Goal: Information Seeking & Learning: Learn about a topic

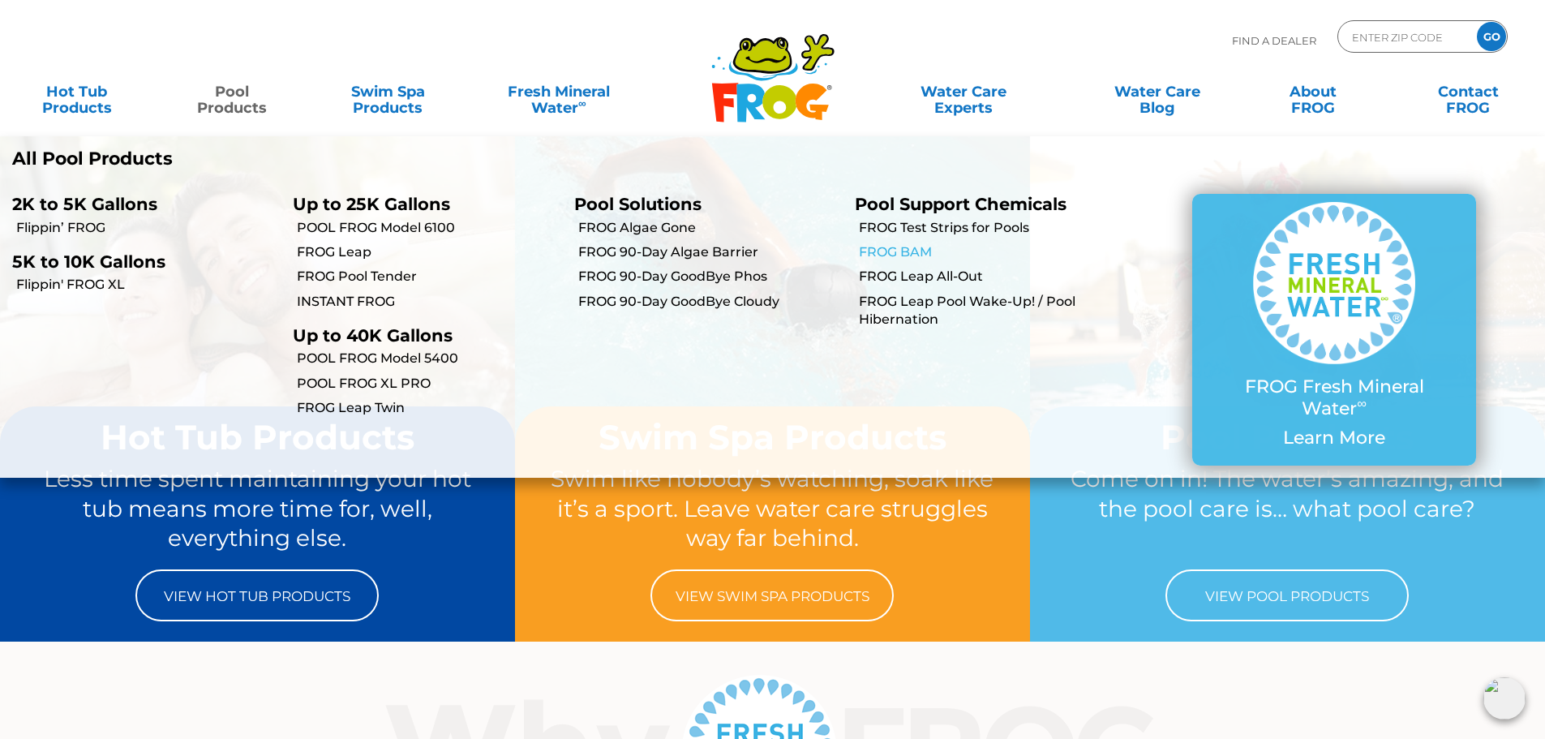
click at [885, 256] on link "FROG BAM" at bounding box center [991, 252] width 264 height 18
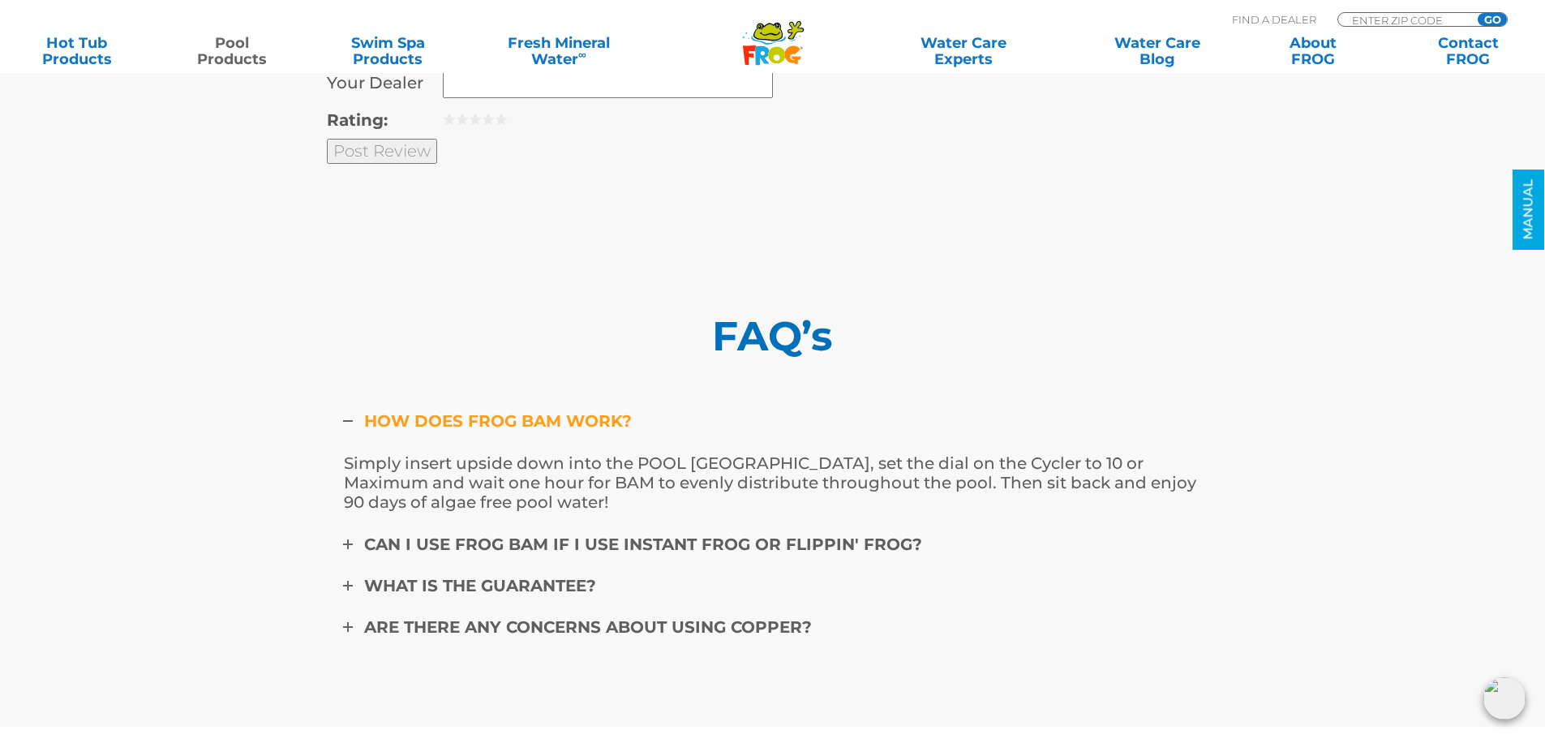
scroll to position [6812, 0]
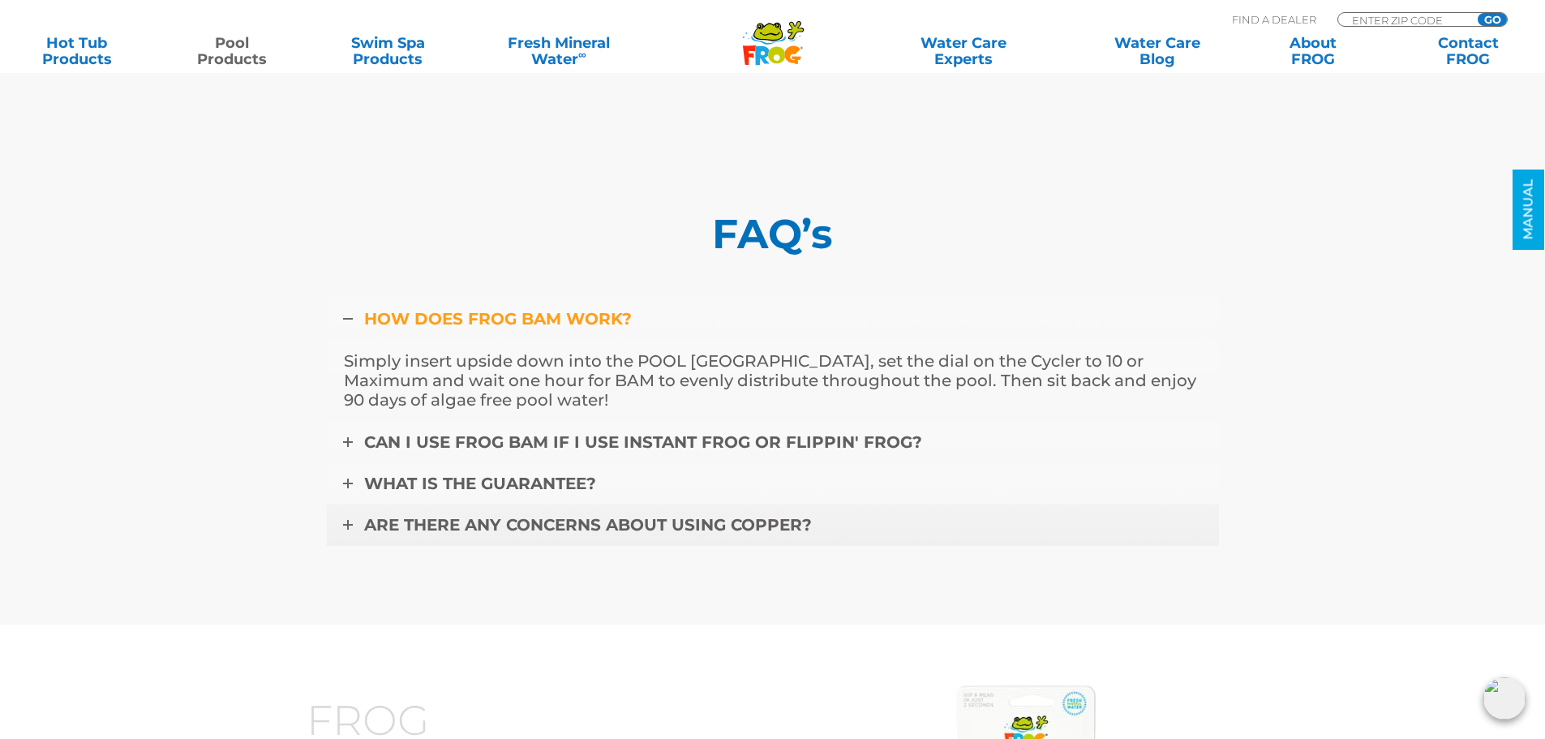
click at [531, 515] on span "ARE THERE ANY CONCERNS ABOUT USING COPPER?" at bounding box center [588, 524] width 448 height 19
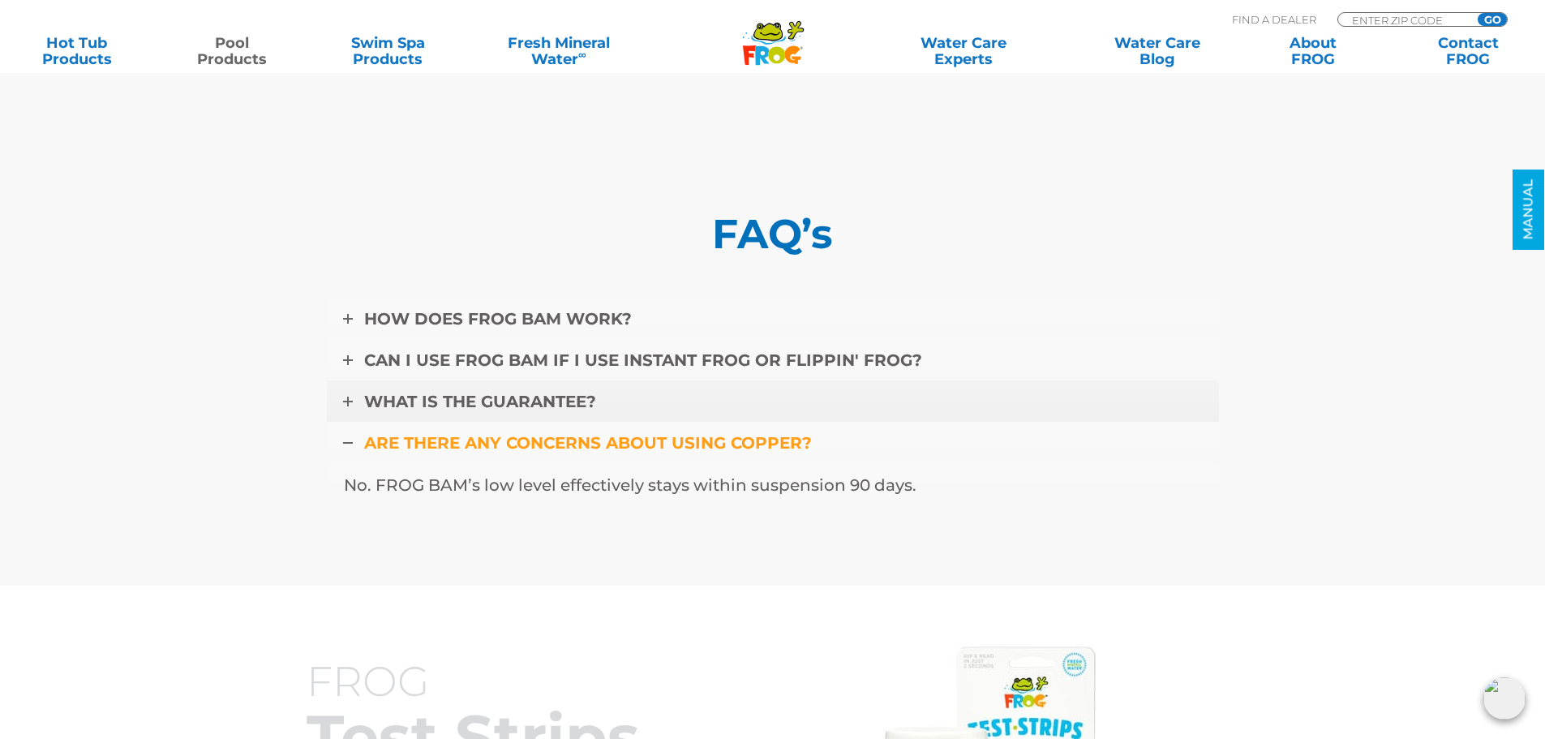
click at [571, 392] on span "WHAT IS THE GUARANTEE?" at bounding box center [480, 401] width 232 height 19
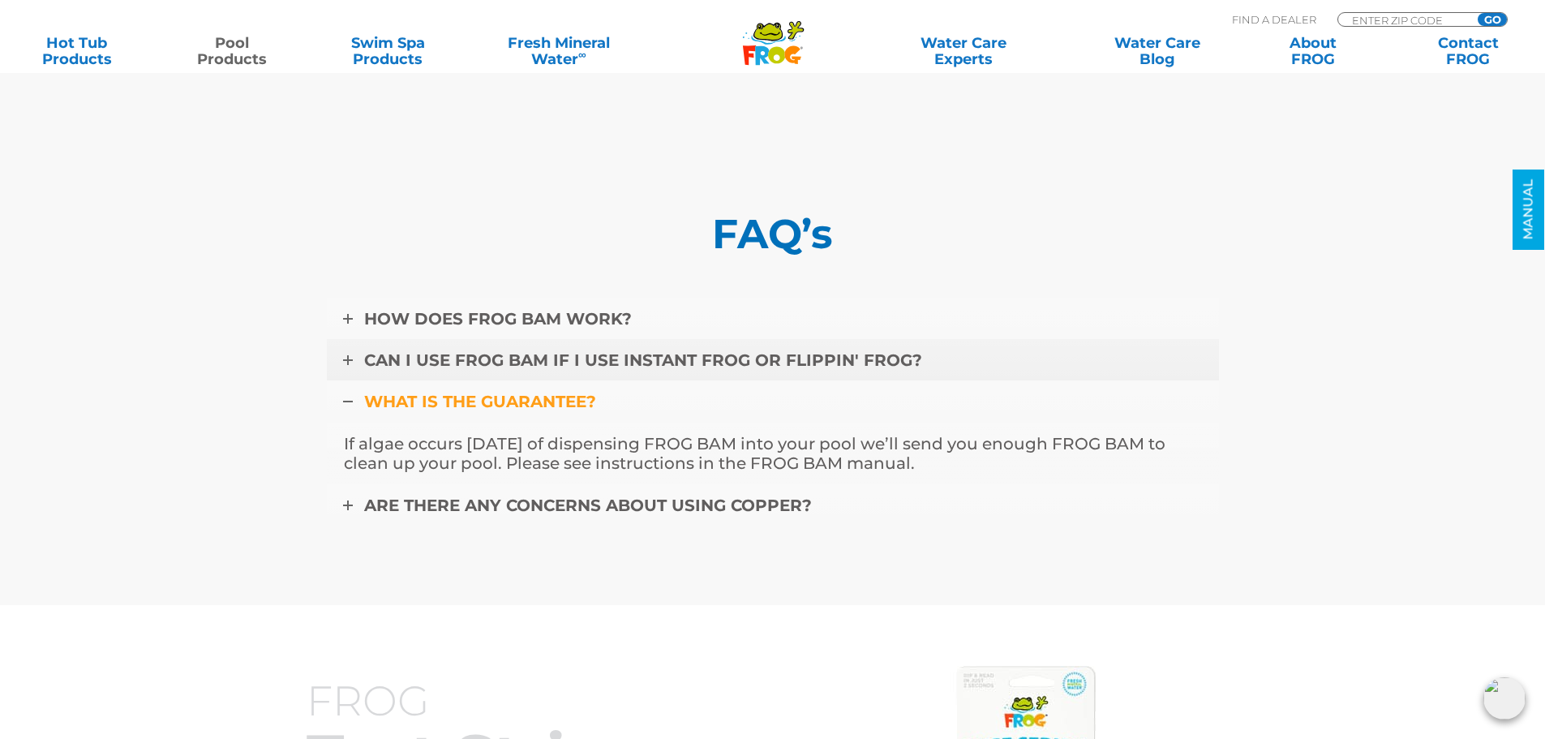
click at [620, 350] on span "CAN I USE FROG BAM IF I USE INSTANT FROG OR FLIPPIN' FROG?" at bounding box center [643, 359] width 558 height 19
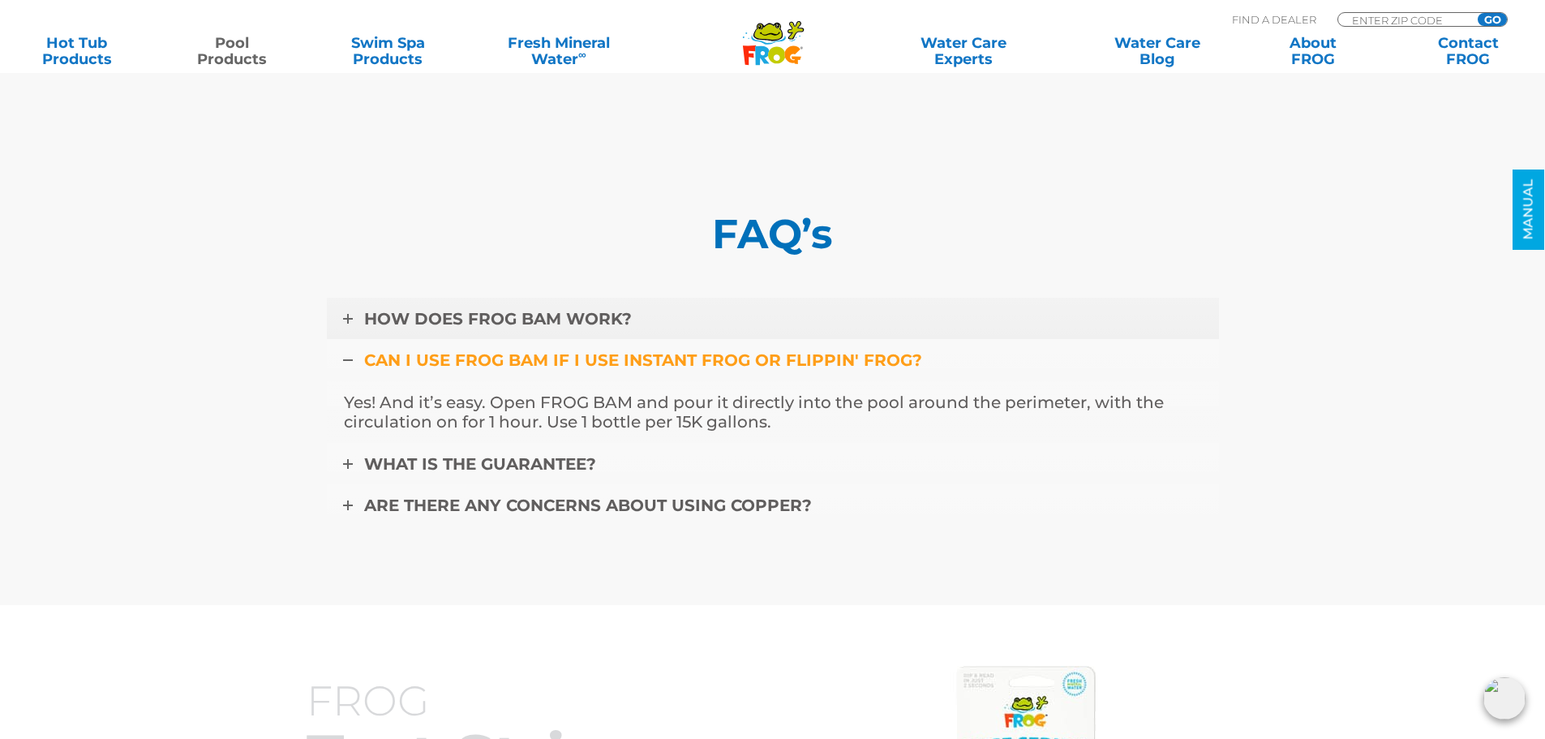
click at [550, 309] on span "HOW DOES FROG BAM WORK?" at bounding box center [498, 318] width 268 height 19
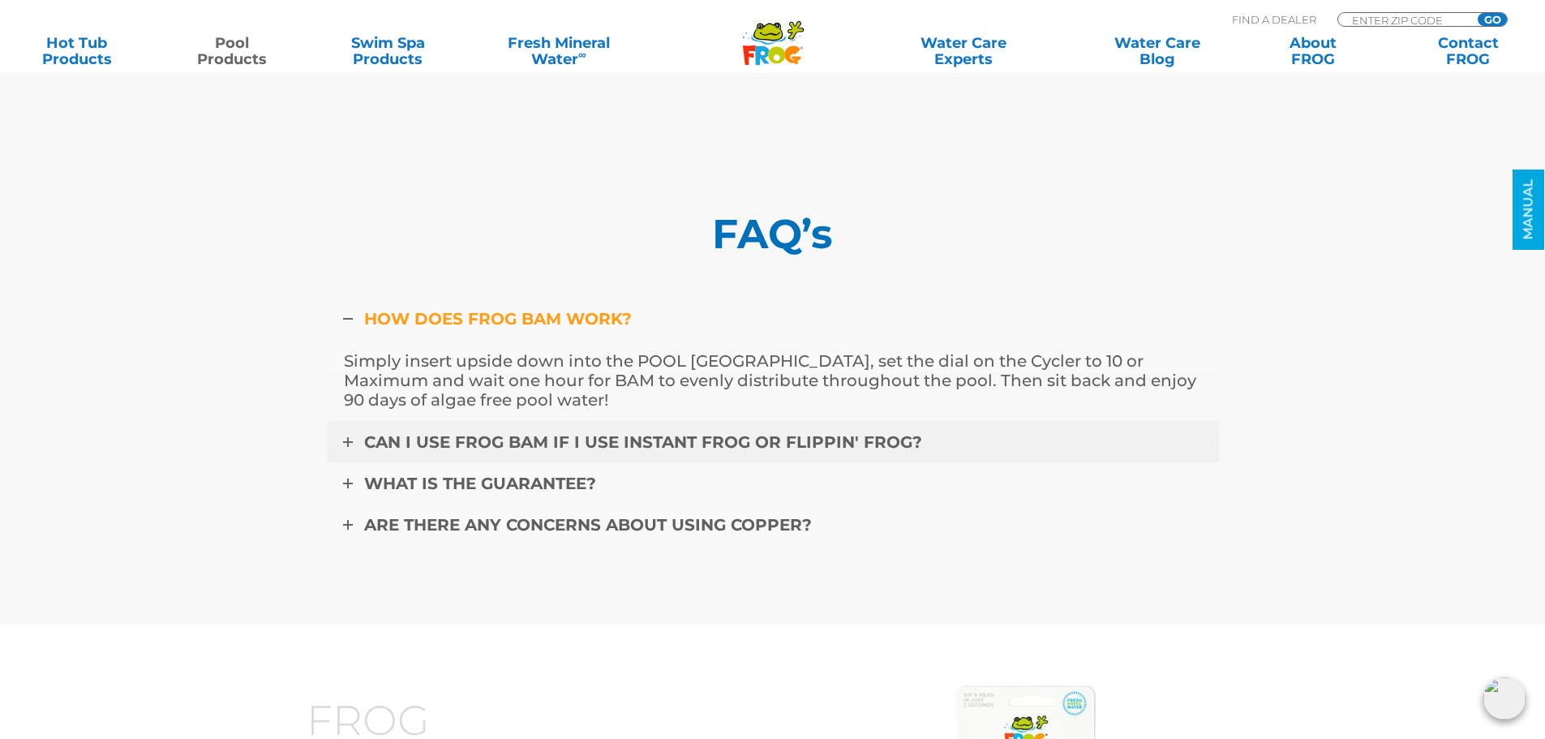
click at [620, 432] on span "CAN I USE FROG BAM IF I USE INSTANT FROG OR FLIPPIN' FROG?" at bounding box center [643, 441] width 558 height 19
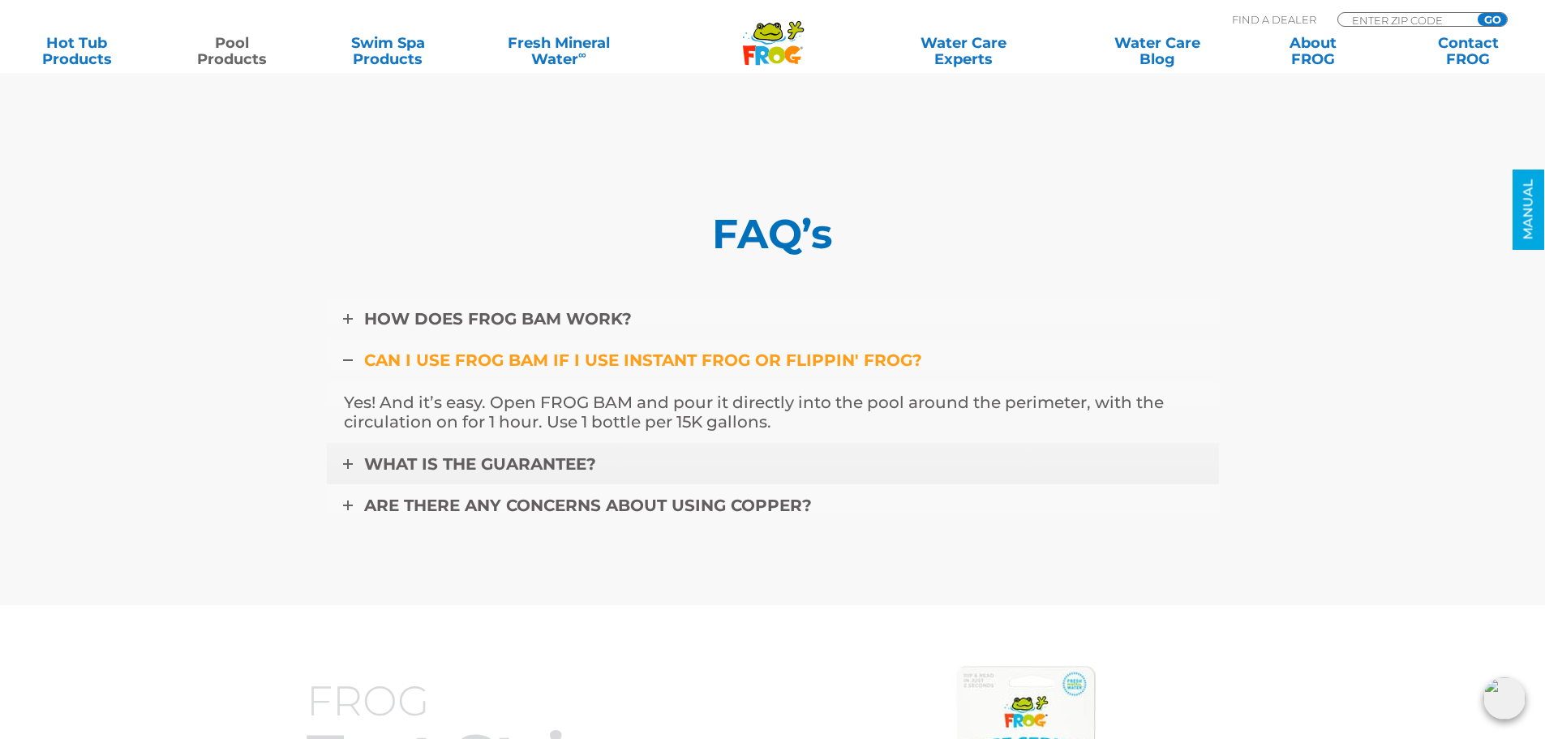
click at [517, 443] on link "WHAT IS THE GUARANTEE?" at bounding box center [773, 464] width 892 height 42
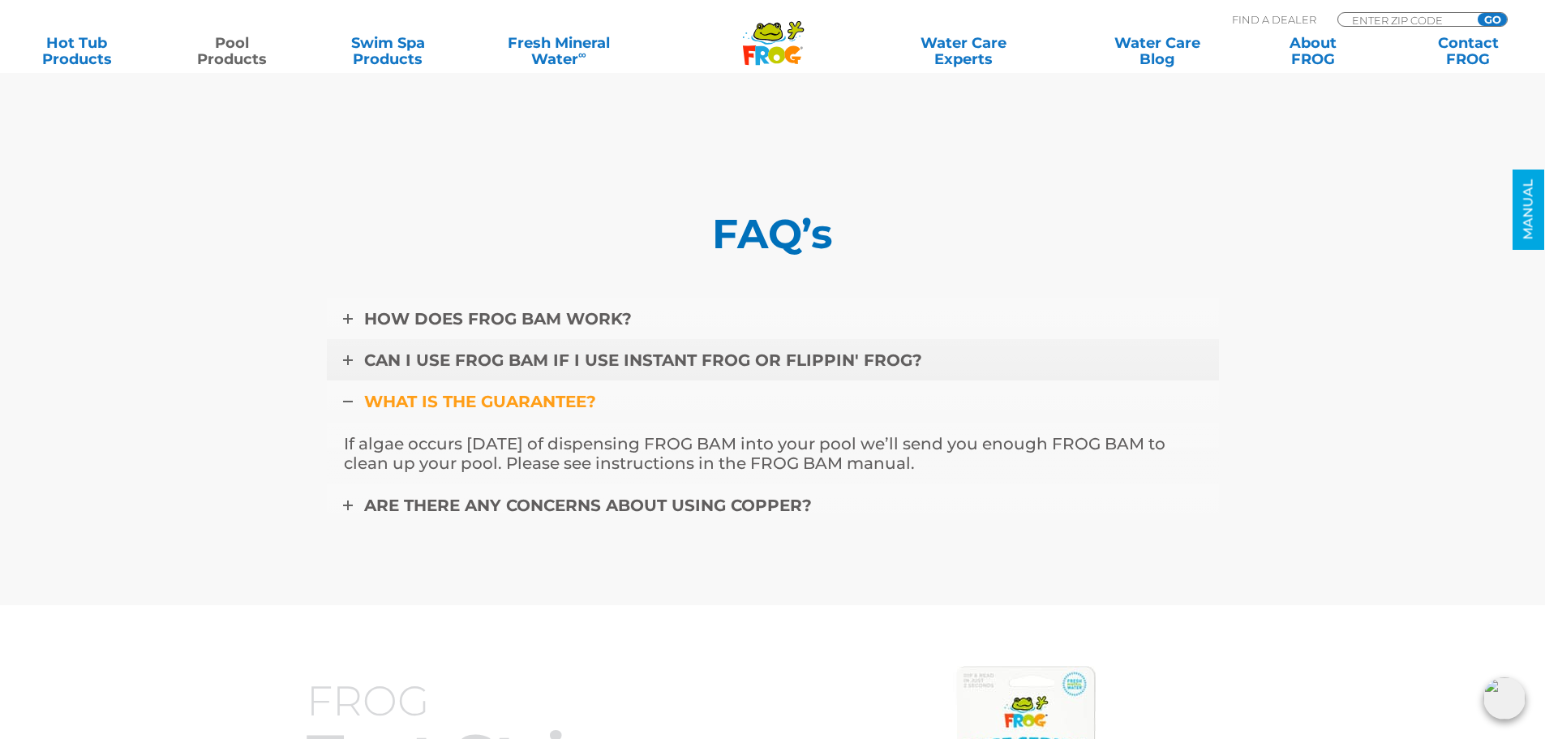
click at [548, 350] on span "CAN I USE FROG BAM IF I USE INSTANT FROG OR FLIPPIN' FROG?" at bounding box center [643, 359] width 558 height 19
